Goal: Information Seeking & Learning: Compare options

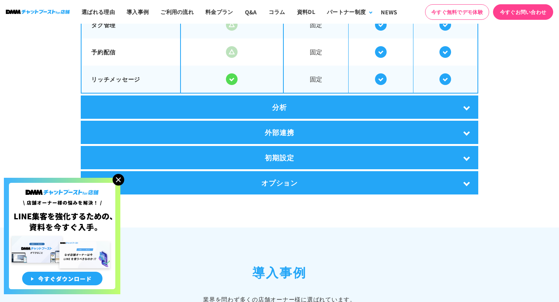
scroll to position [1521, 0]
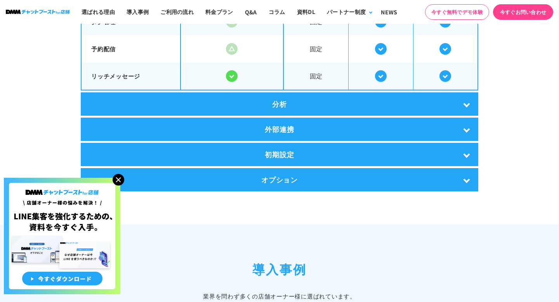
click at [275, 107] on div "分析" at bounding box center [279, 103] width 397 height 23
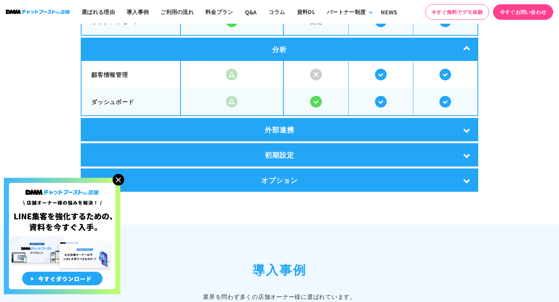
scroll to position [1578, 0]
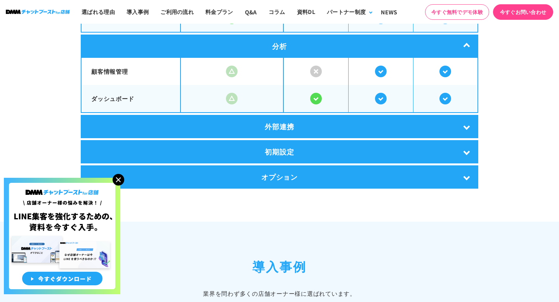
click at [274, 165] on div "オプション" at bounding box center [279, 176] width 397 height 23
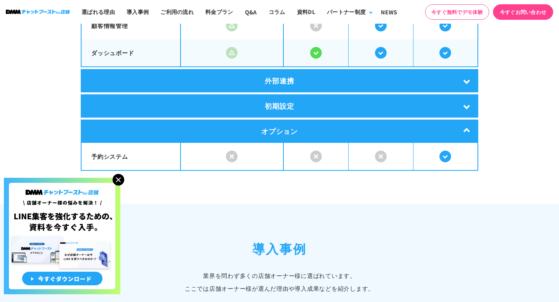
scroll to position [1625, 0]
click at [272, 119] on div "オプション" at bounding box center [279, 130] width 397 height 23
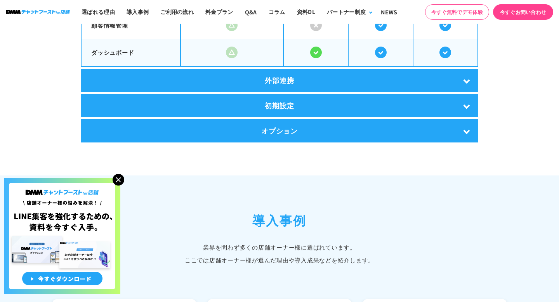
click at [272, 101] on div "初期設定" at bounding box center [279, 105] width 397 height 23
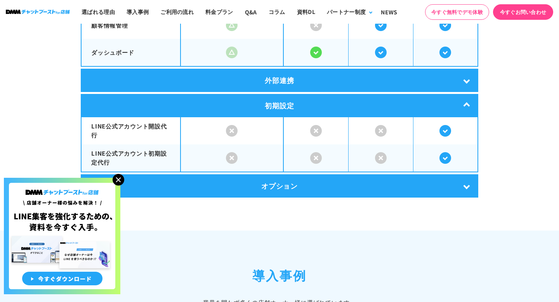
click at [274, 74] on div "外部連携" at bounding box center [279, 80] width 397 height 23
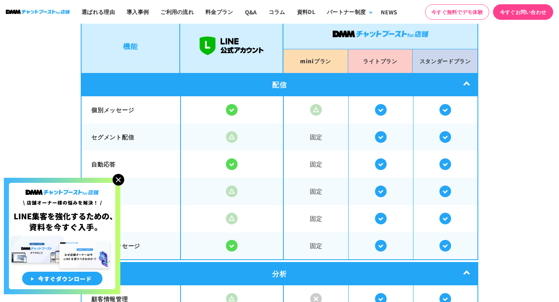
scroll to position [1327, 0]
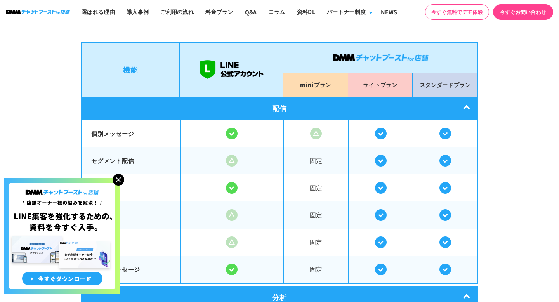
click at [118, 178] on img at bounding box center [119, 180] width 12 height 12
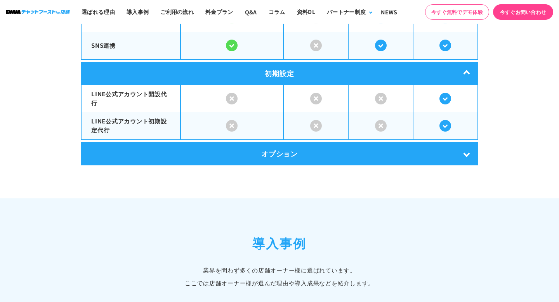
scroll to position [1724, 0]
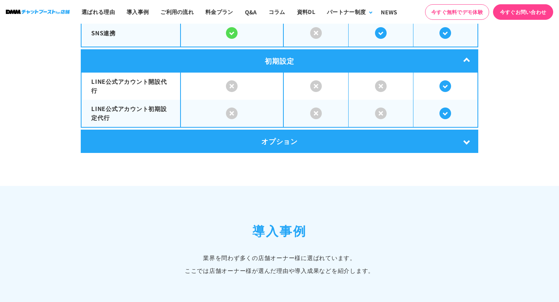
click at [275, 137] on div "オプション" at bounding box center [279, 141] width 397 height 23
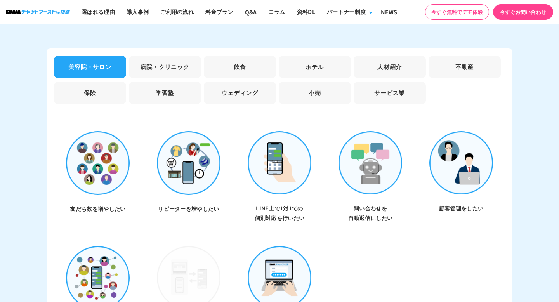
scroll to position [2410, 0]
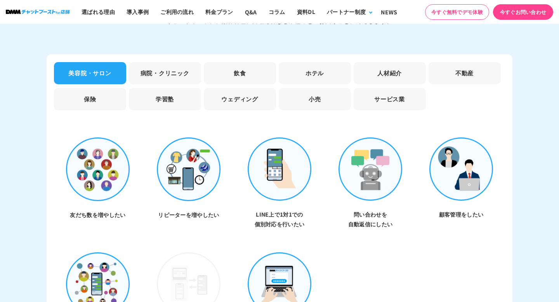
click at [252, 92] on li "ウェディング" at bounding box center [240, 99] width 72 height 22
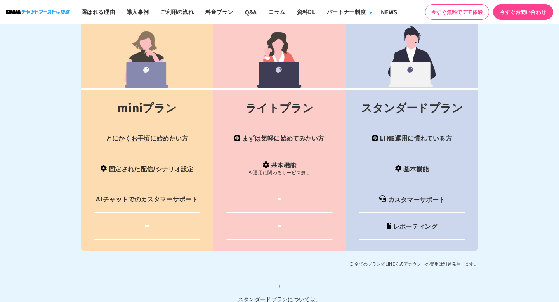
scroll to position [3210, 0]
